Goal: Task Accomplishment & Management: Manage account settings

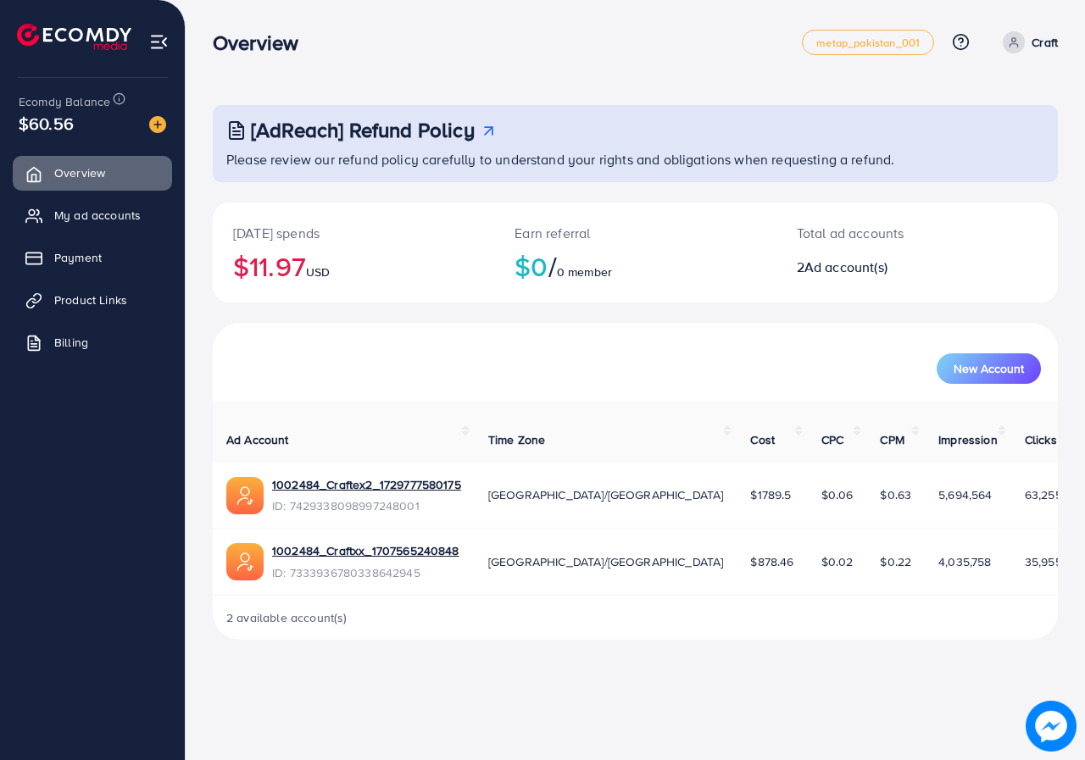
click at [64, 236] on ul "Overview My ad accounts Payment Product Links Billing" at bounding box center [92, 263] width 185 height 228
drag, startPoint x: 70, startPoint y: 250, endPoint x: 87, endPoint y: 270, distance: 26.5
click at [70, 251] on span "Payment" at bounding box center [81, 257] width 47 height 17
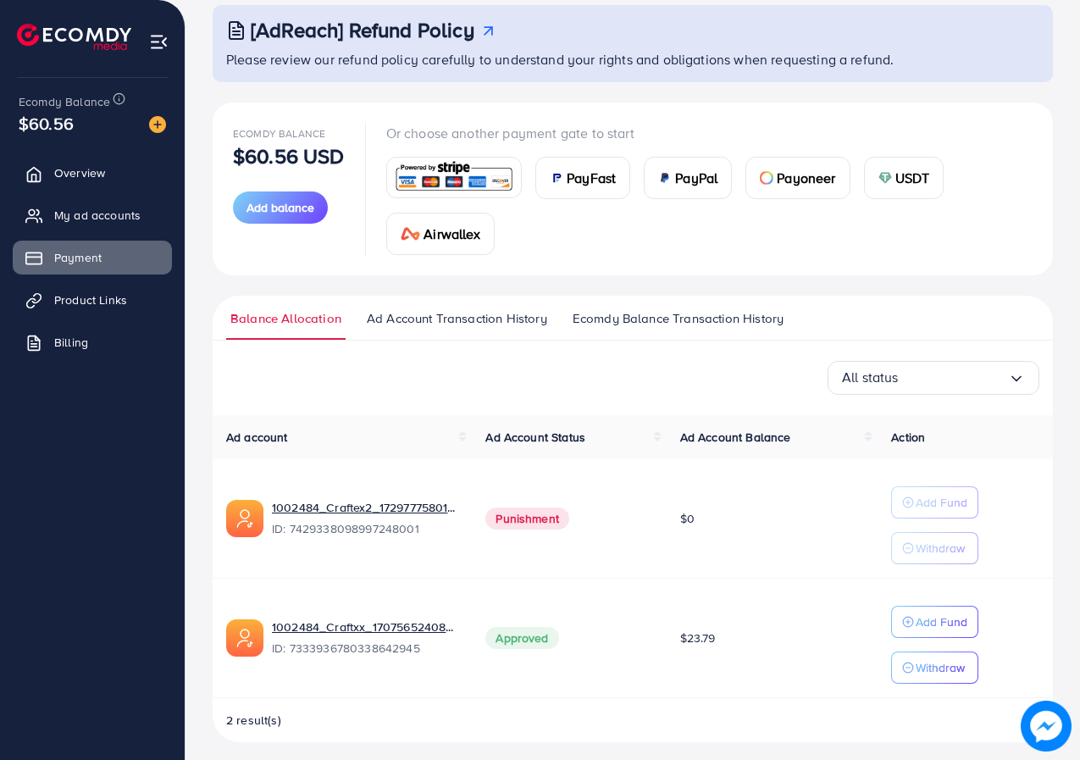
scroll to position [109, 0]
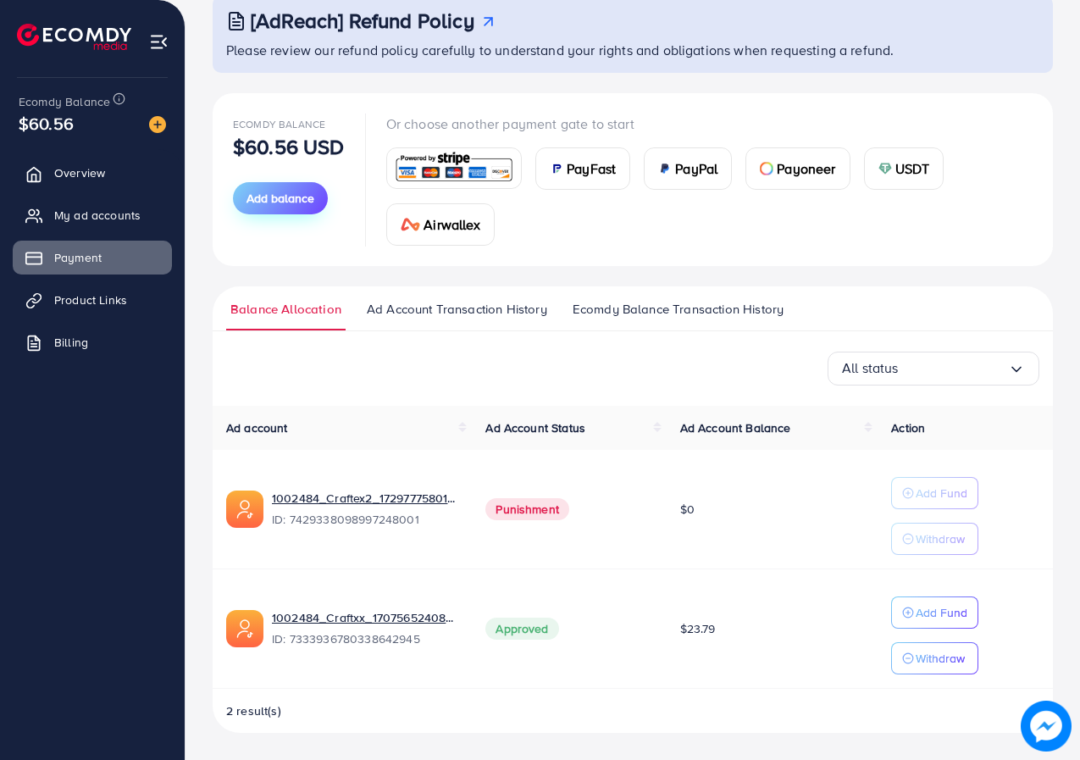
click at [292, 192] on span "Add balance" at bounding box center [281, 198] width 68 height 17
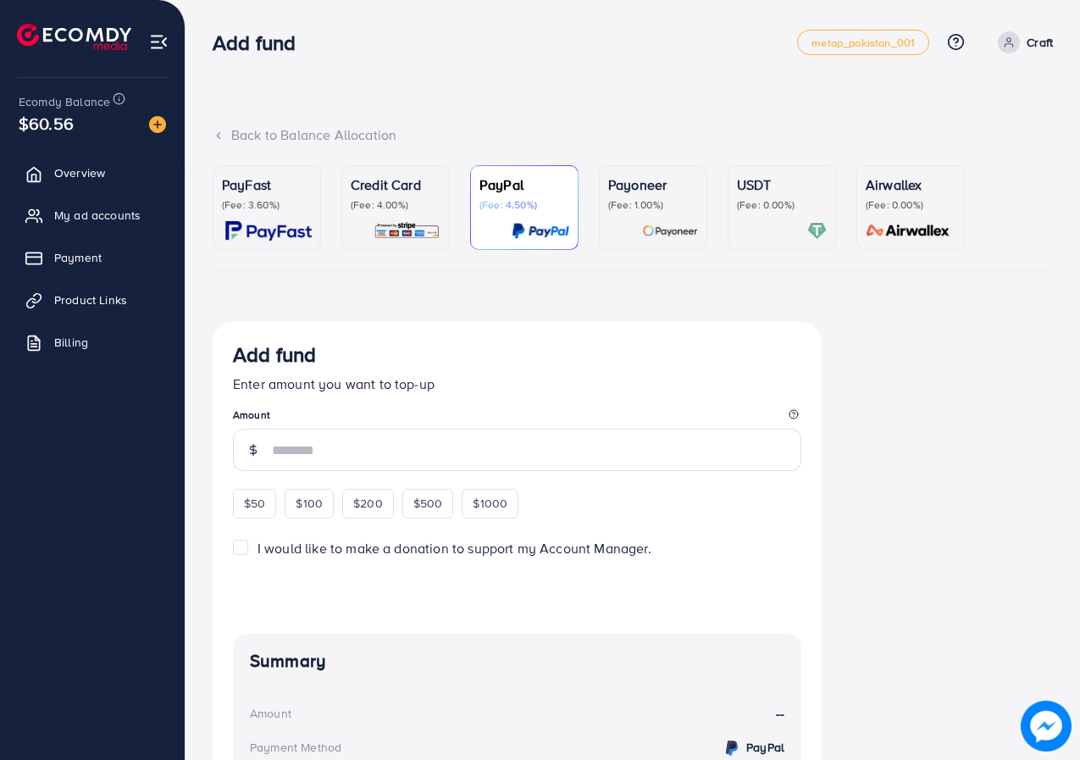
click at [654, 238] on img at bounding box center [670, 230] width 56 height 19
